Goal: Information Seeking & Learning: Check status

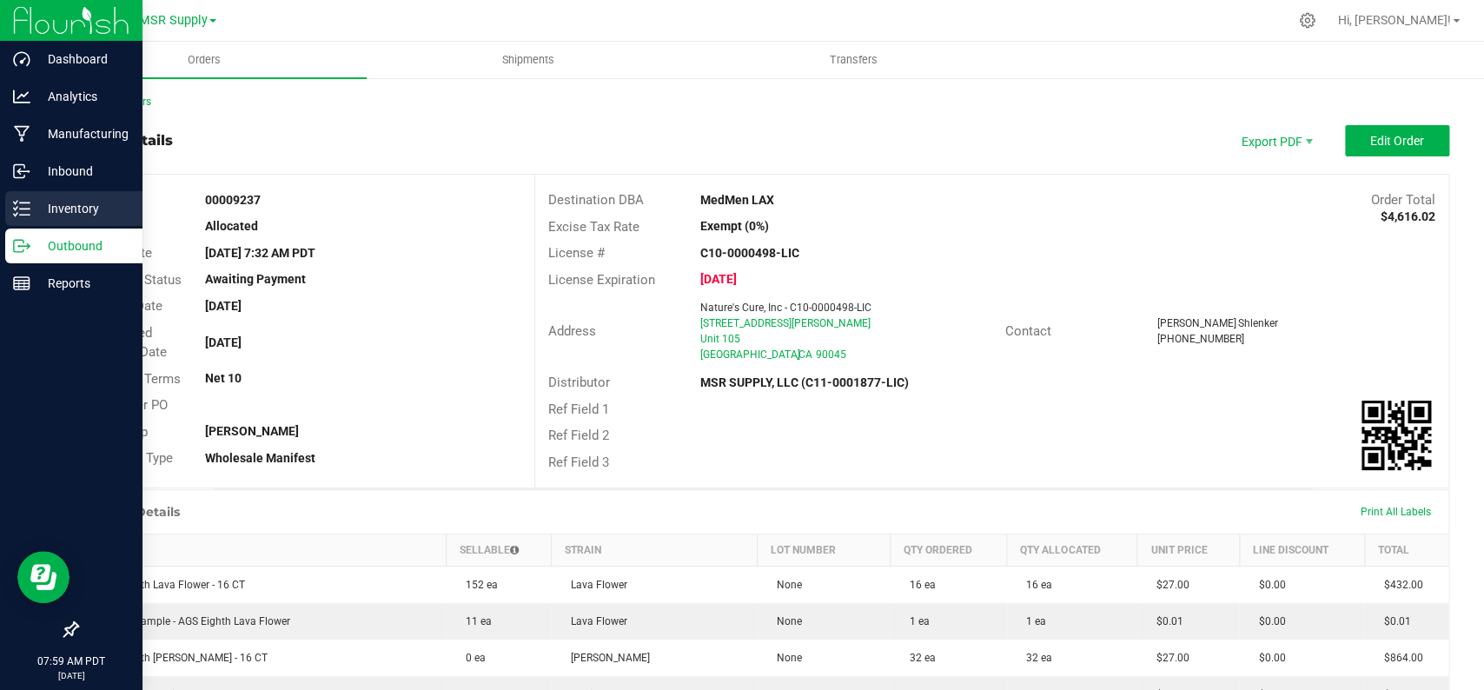
click at [103, 196] on div "Inventory" at bounding box center [73, 208] width 137 height 35
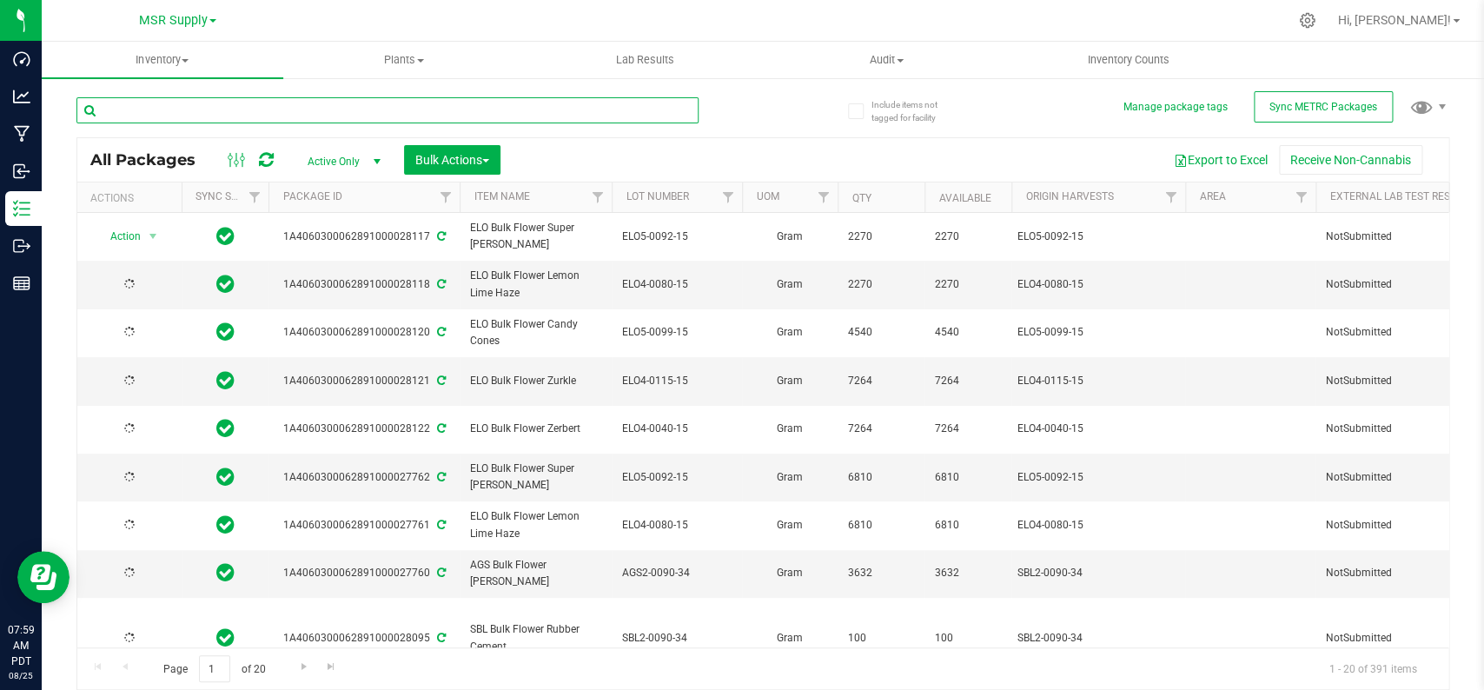
click at [400, 103] on input "text" at bounding box center [387, 110] width 622 height 26
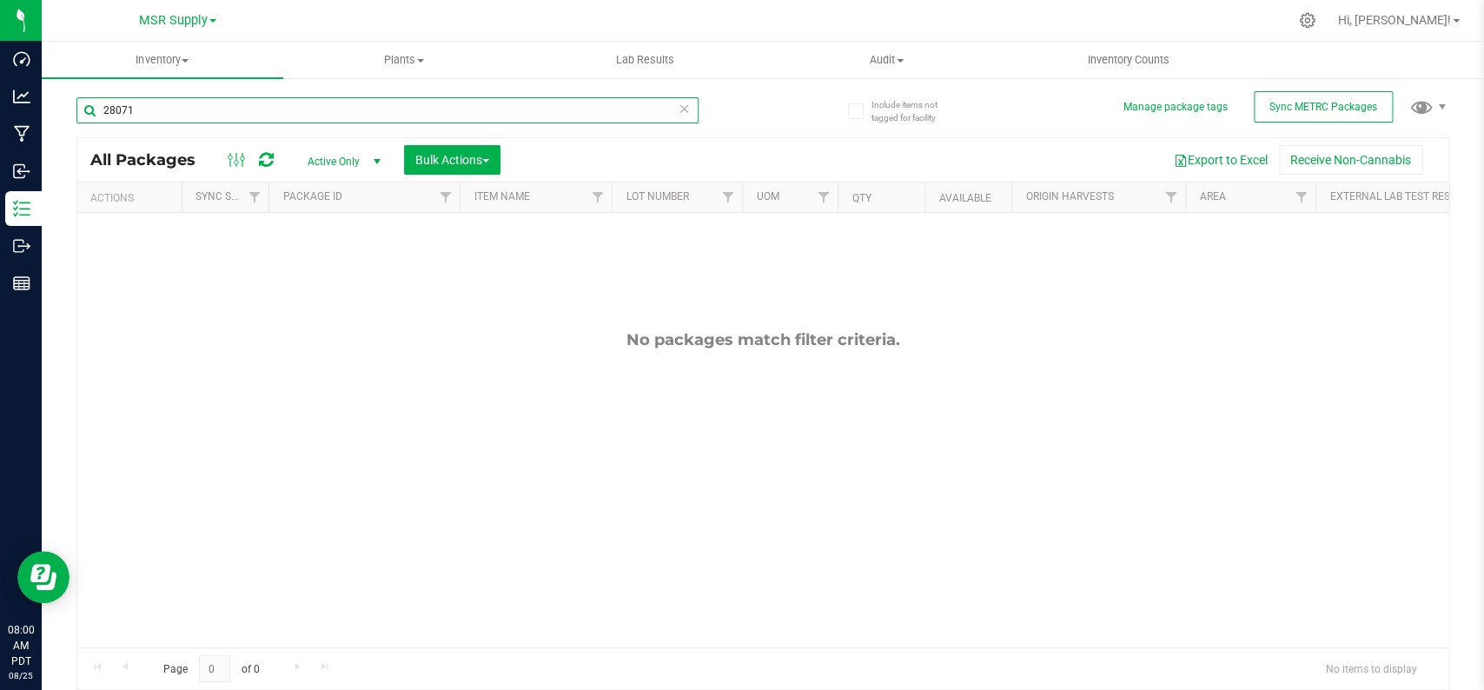
type input "28071"
click at [679, 111] on icon at bounding box center [685, 107] width 12 height 21
